Goal: Task Accomplishment & Management: Use online tool/utility

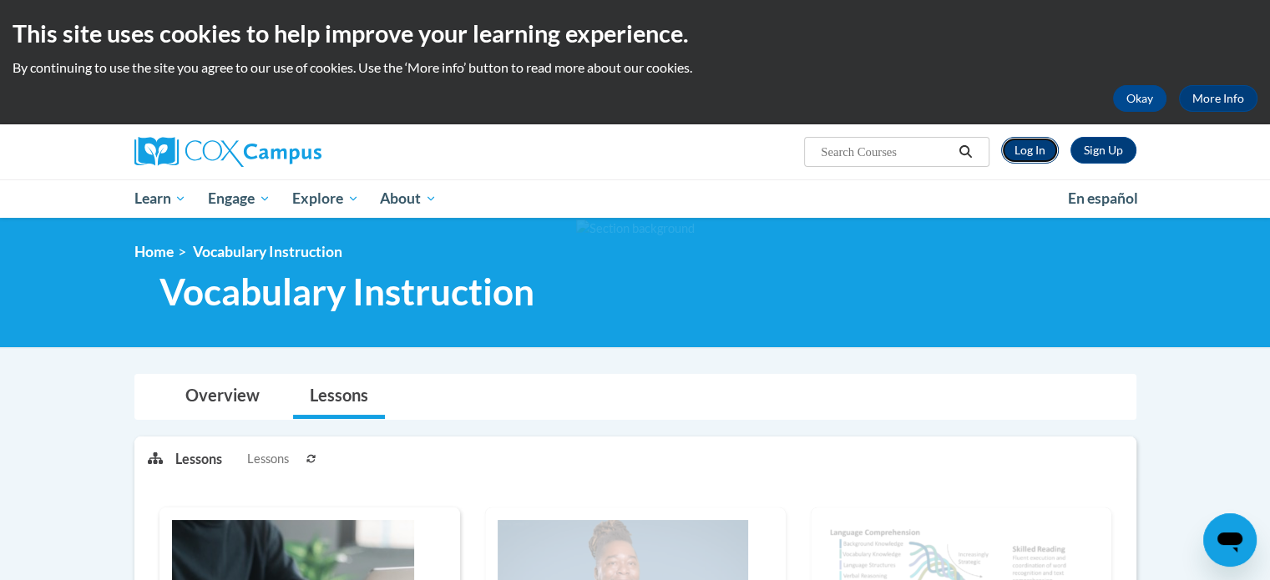
click at [1037, 156] on link "Log In" at bounding box center [1030, 150] width 58 height 27
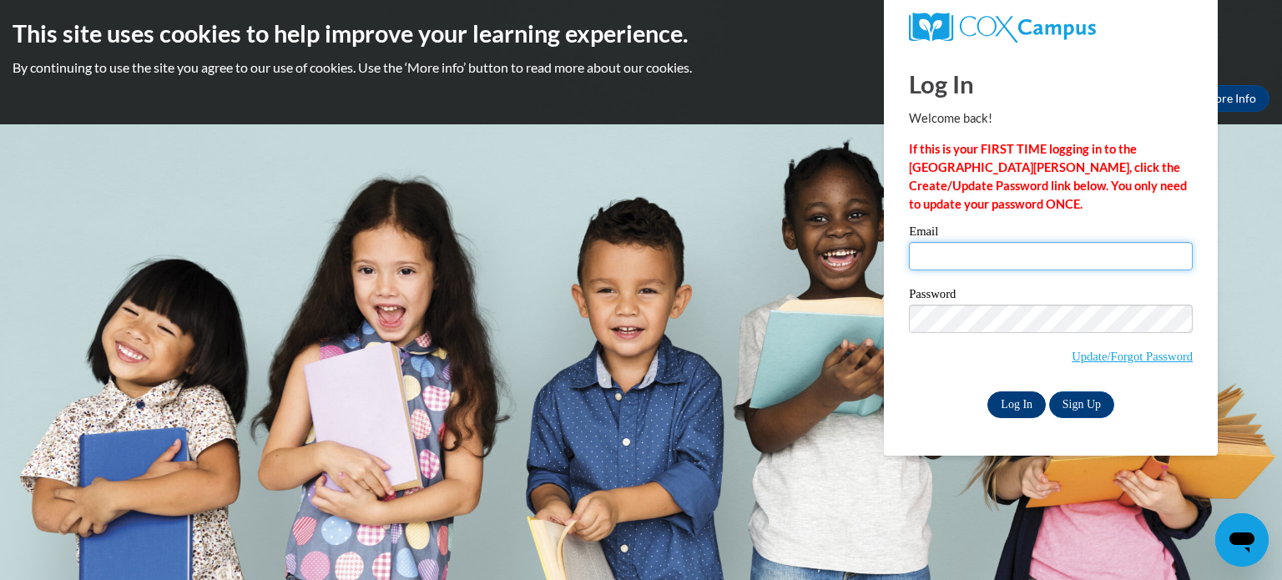
type input "kkuxhous@kusd.edu"
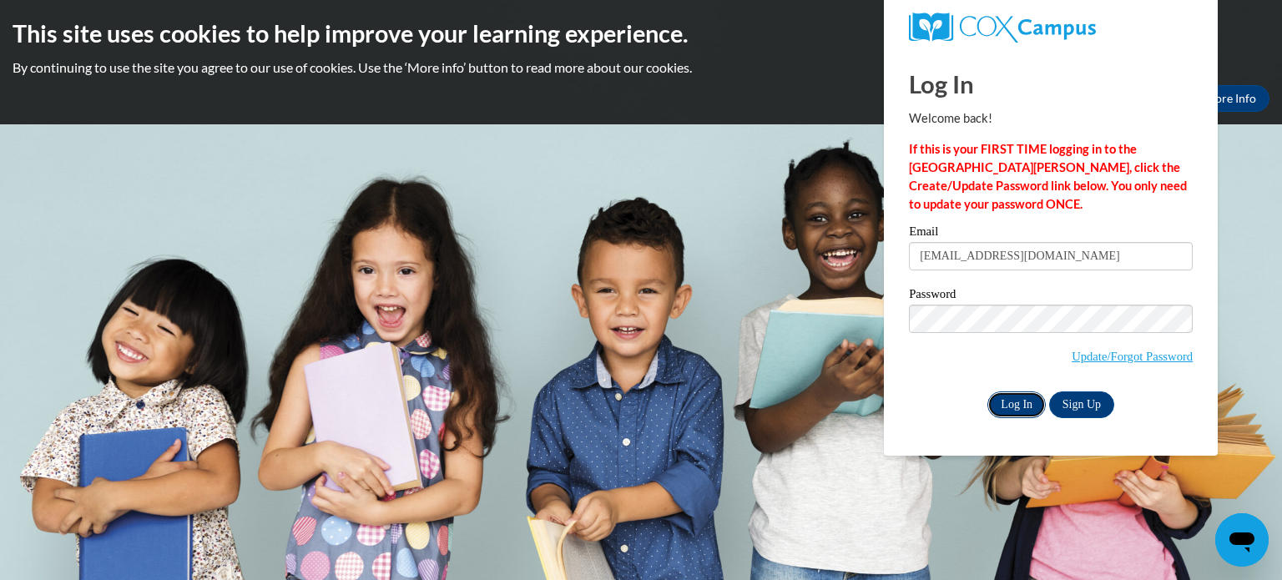
click at [1018, 400] on input "Log In" at bounding box center [1017, 405] width 58 height 27
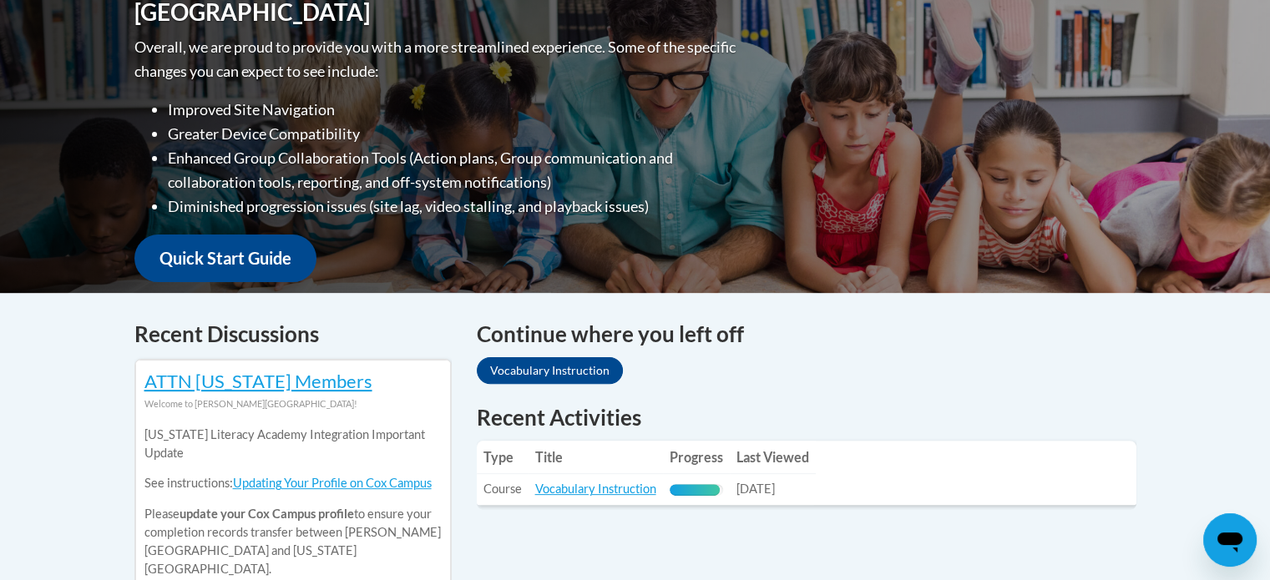
scroll to position [584, 0]
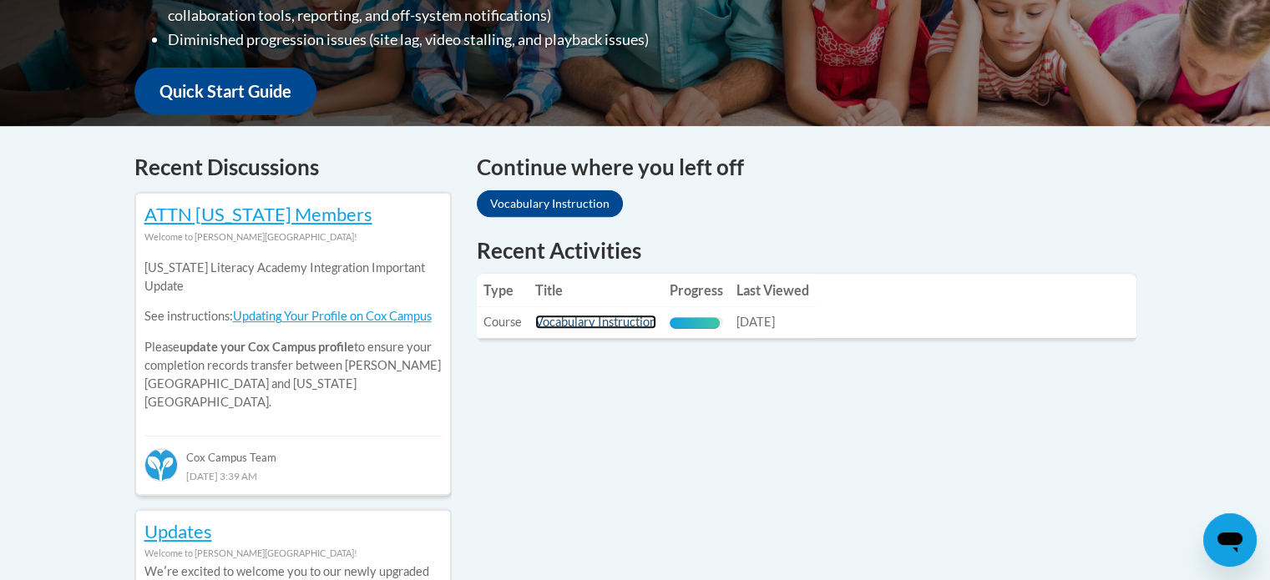
click at [584, 323] on link "Vocabulary Instruction" at bounding box center [595, 322] width 121 height 14
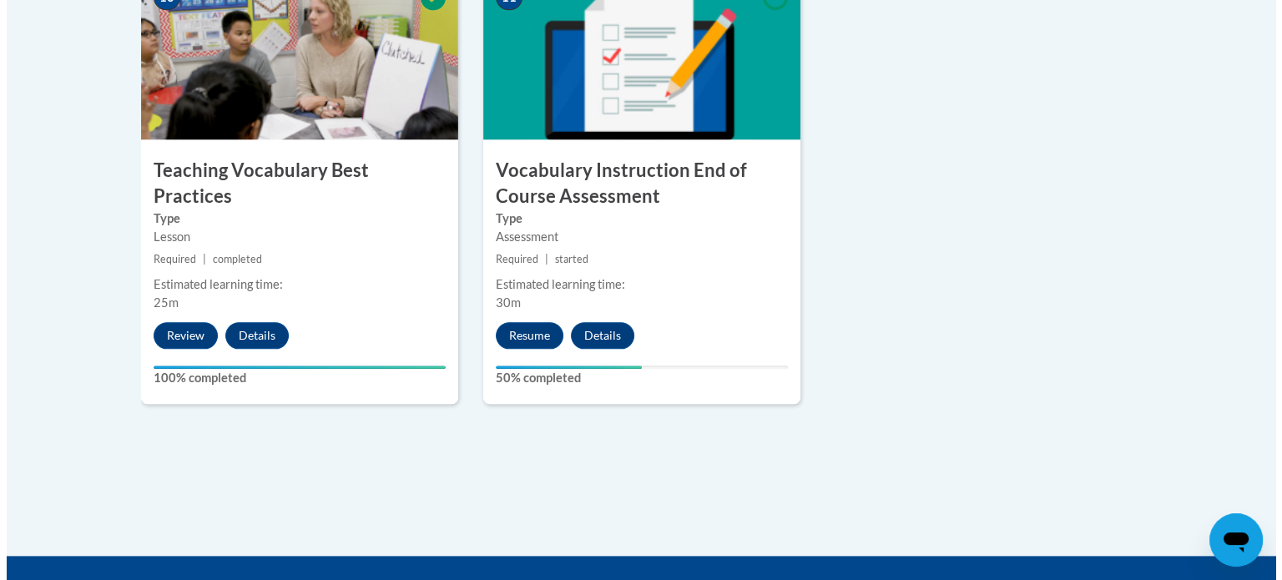
scroll to position [1887, 0]
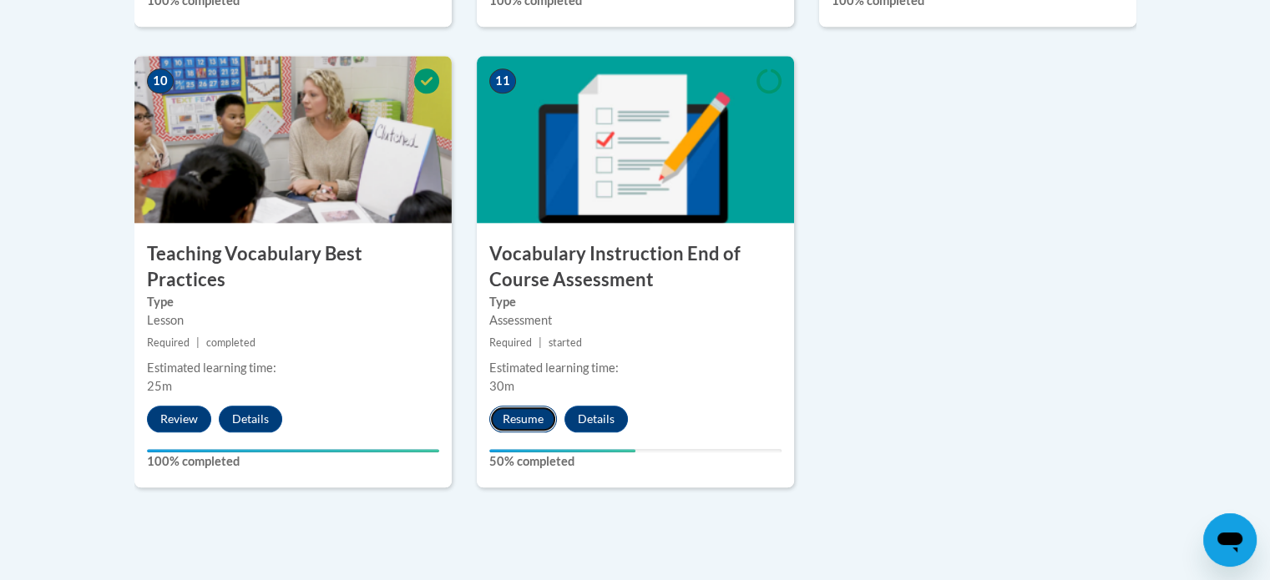
click at [512, 414] on button "Resume" at bounding box center [523, 419] width 68 height 27
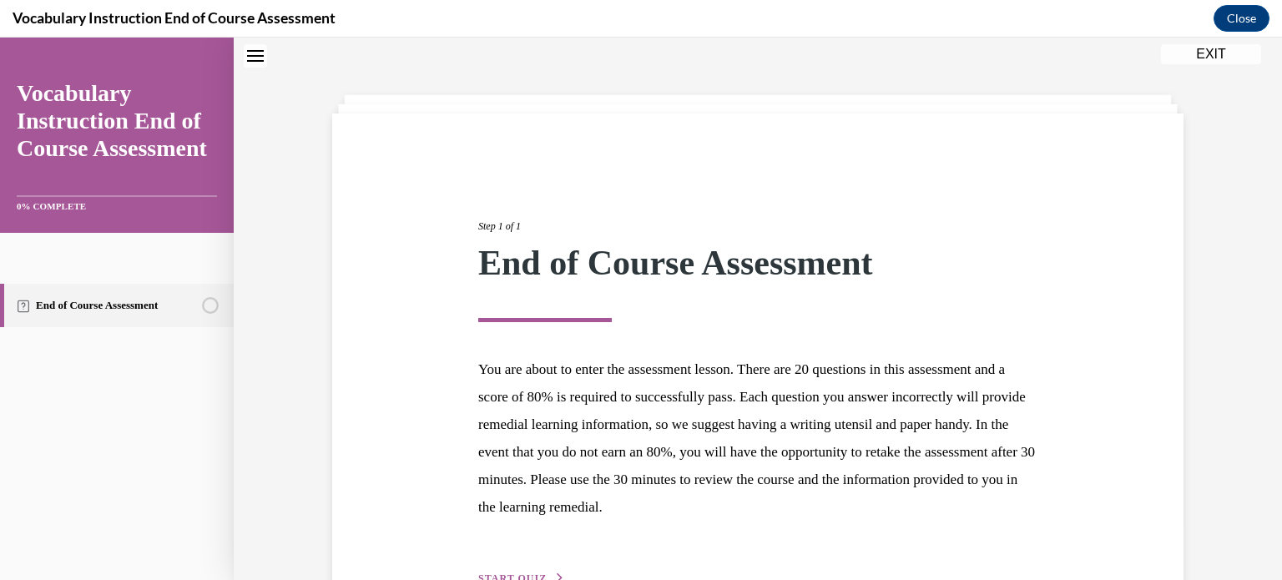
scroll to position [158, 0]
